Goal: Information Seeking & Learning: Learn about a topic

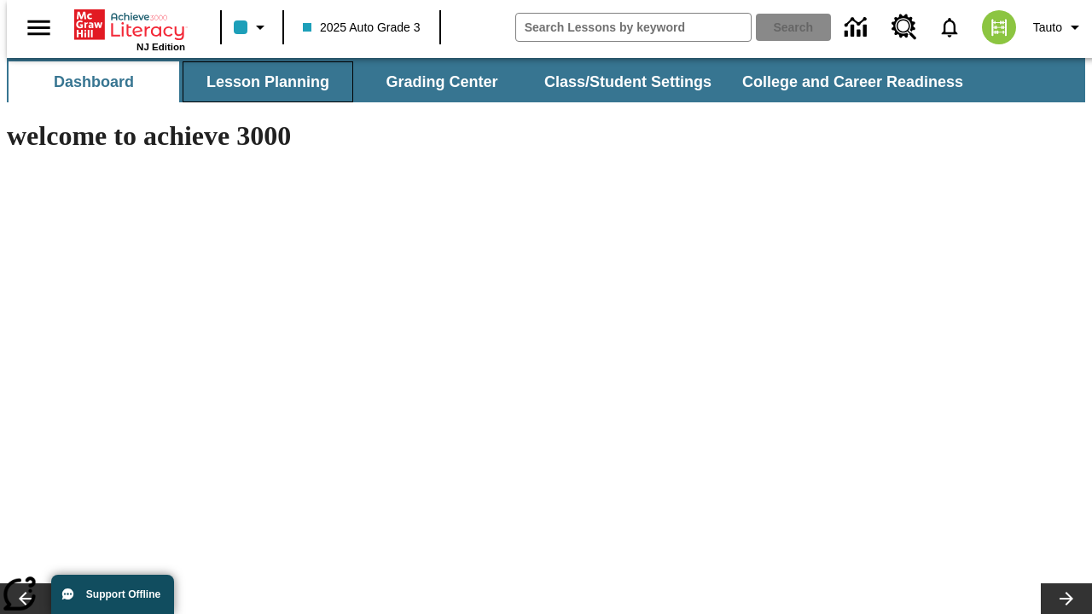
click at [261, 82] on button "Lesson Planning" at bounding box center [268, 81] width 171 height 41
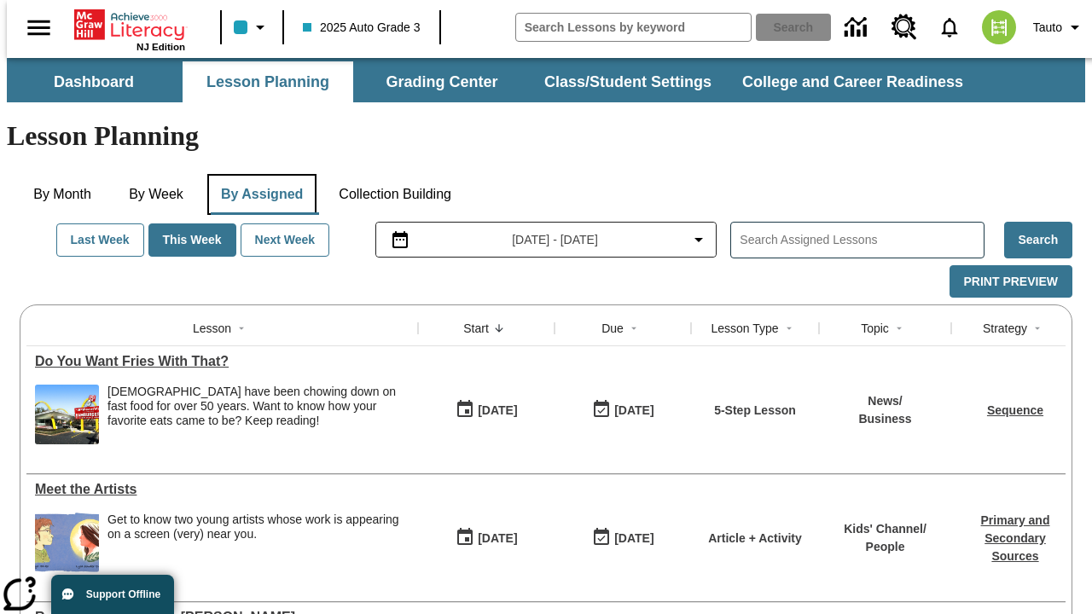
click at [258, 174] on button "By Assigned" at bounding box center [261, 194] width 109 height 41
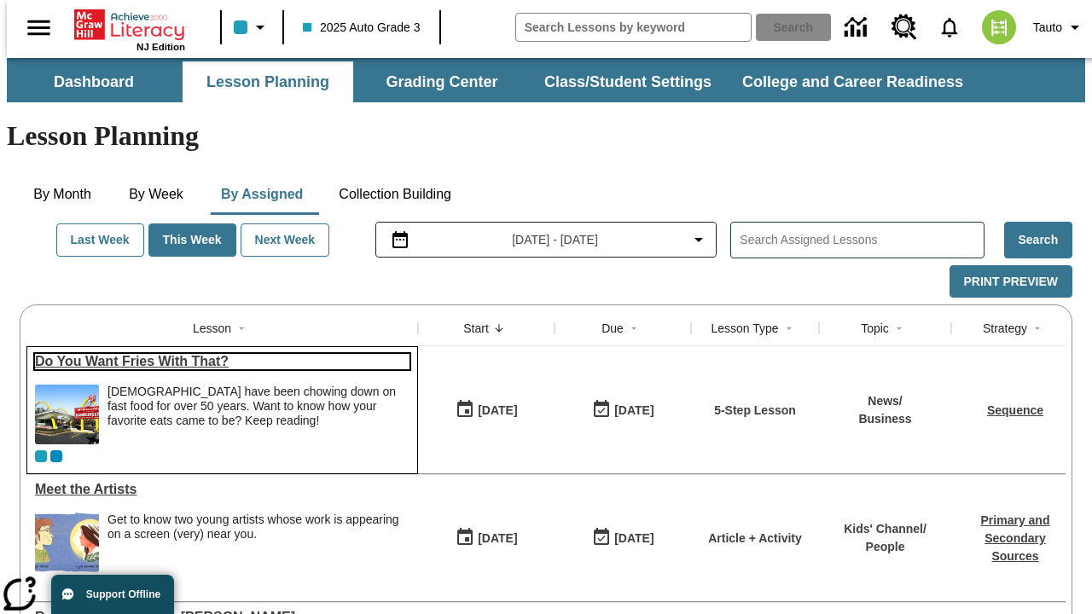
click at [215, 354] on link "Do You Want Fries With That?" at bounding box center [222, 361] width 374 height 15
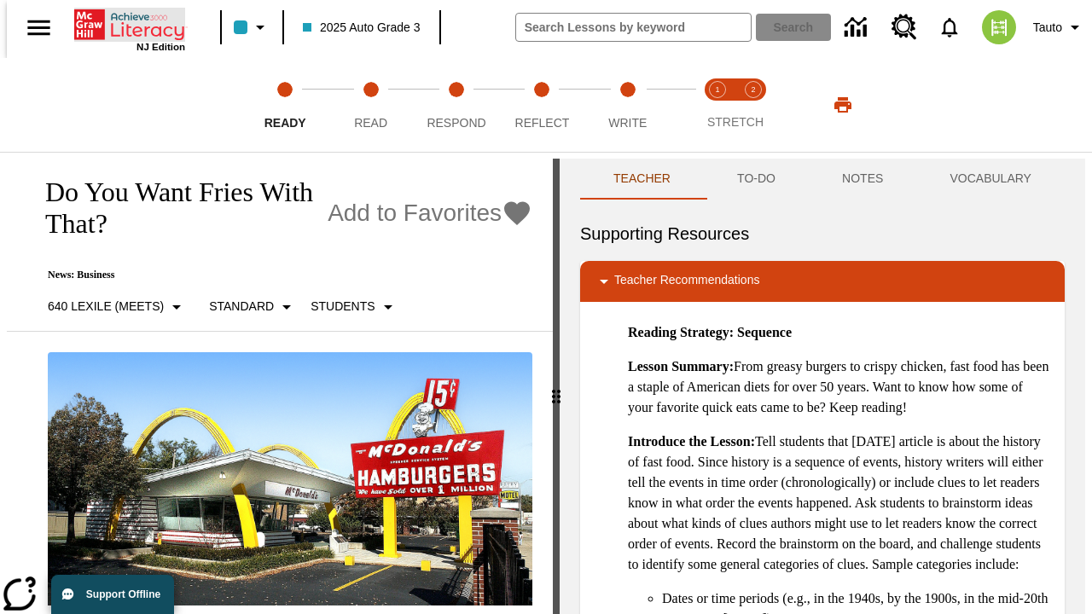
click at [123, 23] on icon "Home" at bounding box center [130, 25] width 113 height 34
